Goal: Information Seeking & Learning: Learn about a topic

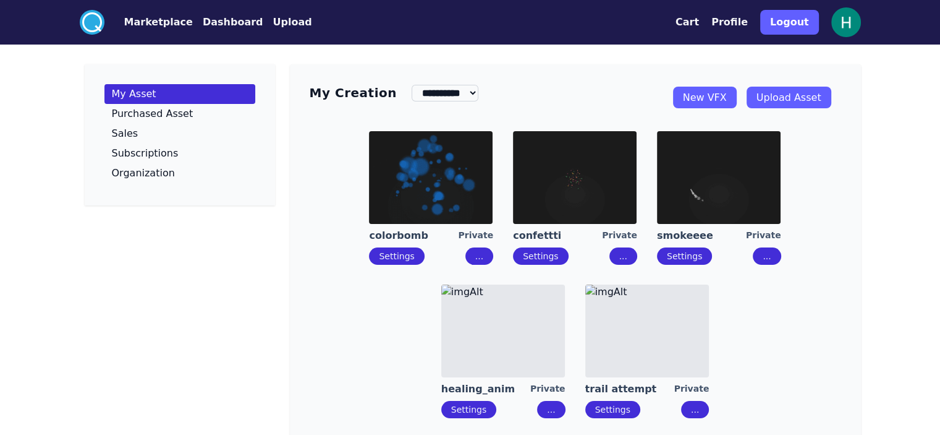
click at [80, 14] on nav ".cls-1{fill:#fff;}.cls-2{fill:#29abe2;} Marketplace Dashboard Upload" at bounding box center [196, 22] width 232 height 25
click at [124, 25] on button "Marketplace" at bounding box center [158, 22] width 69 height 15
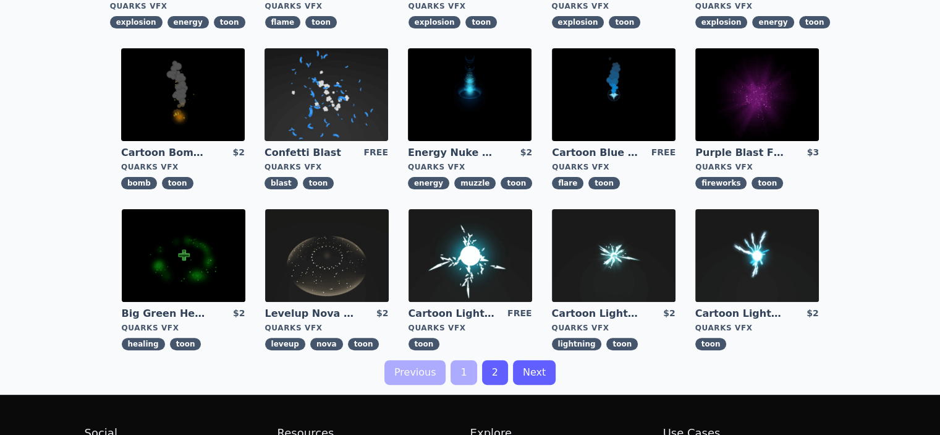
scroll to position [371, 0]
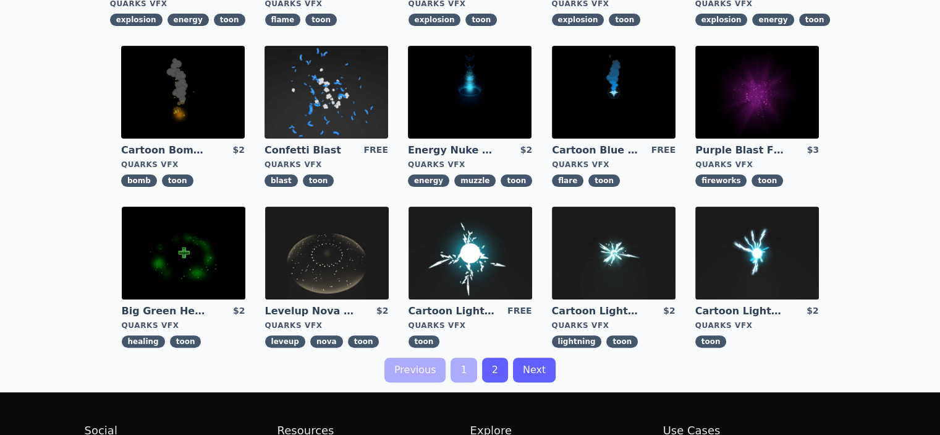
click at [493, 368] on link "2" at bounding box center [495, 369] width 26 height 25
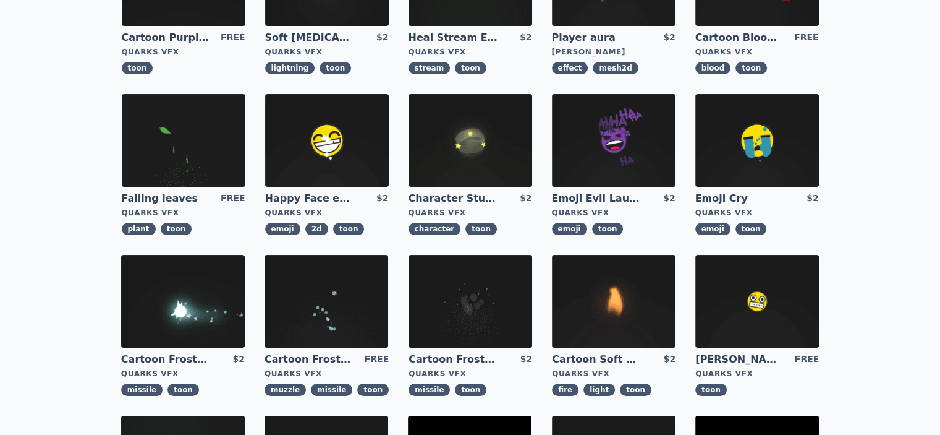
scroll to position [185, 0]
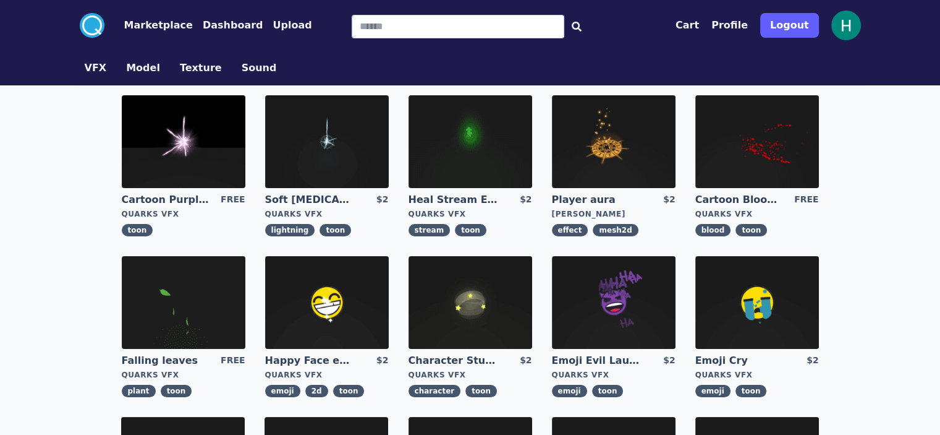
click at [409, 197] on link "Heal Stream Effect" at bounding box center [453, 200] width 89 height 14
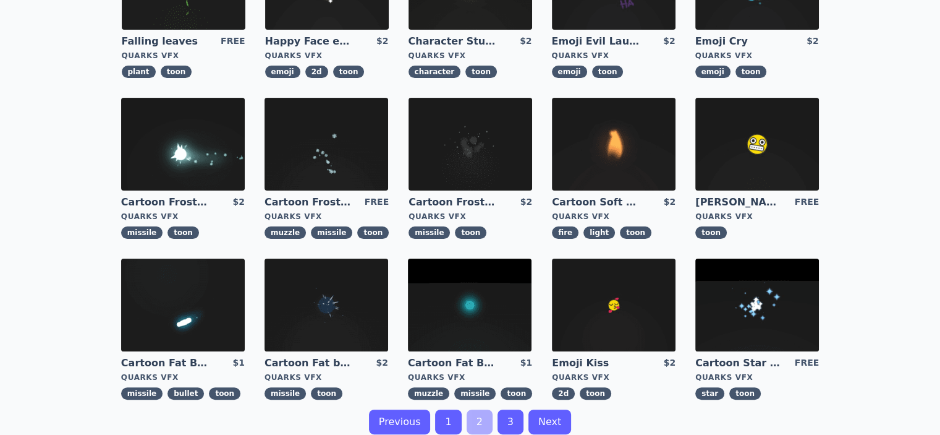
scroll to position [309, 0]
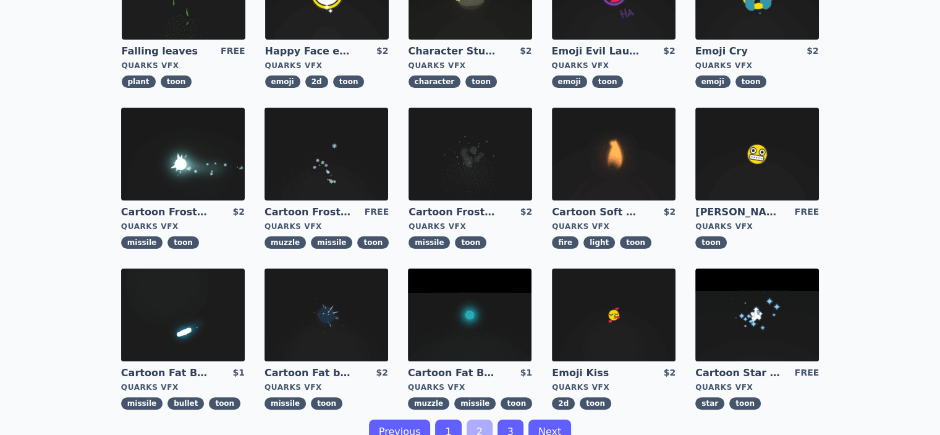
click at [245, 268] on img at bounding box center [183, 314] width 124 height 93
click at [210, 366] on link "Cartoon Fat Bullet" at bounding box center [165, 373] width 89 height 14
